Goal: Information Seeking & Learning: Find specific fact

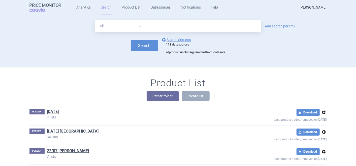
click at [162, 27] on input "text" at bounding box center [203, 25] width 116 height 11
type input "Niktimvo"
click at [143, 45] on button "Search" at bounding box center [144, 45] width 27 height 11
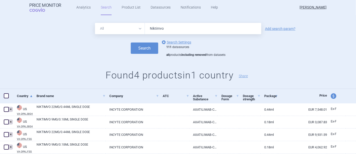
scroll to position [11, 0]
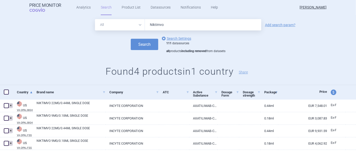
click at [331, 92] on span "price and currency" at bounding box center [334, 93] width 6 height 6
select select "ex-factory"
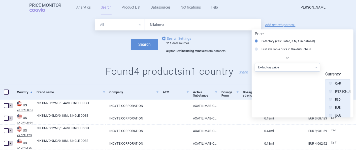
scroll to position [292, 0]
click at [334, 97] on label "USD" at bounding box center [335, 99] width 12 height 5
click at [334, 98] on input "USD" at bounding box center [331, 100] width 5 height 5
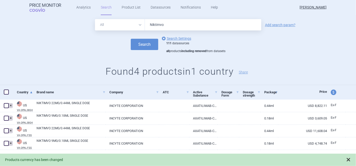
click at [349, 158] on span at bounding box center [348, 160] width 5 height 5
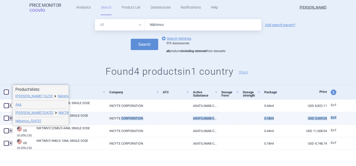
drag, startPoint x: 342, startPoint y: 119, endPoint x: 120, endPoint y: 112, distance: 221.9
click at [120, 112] on div "4 US VA OPAL BIG4 NIKTIMVO 9MG/0.18ML SINGLE DOSE INCYTE CORPORATION AXATILIMAB…" at bounding box center [178, 118] width 356 height 13
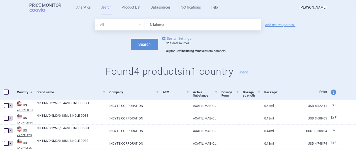
click at [348, 89] on div at bounding box center [351, 92] width 10 height 15
